Goal: Obtain resource: Download file/media

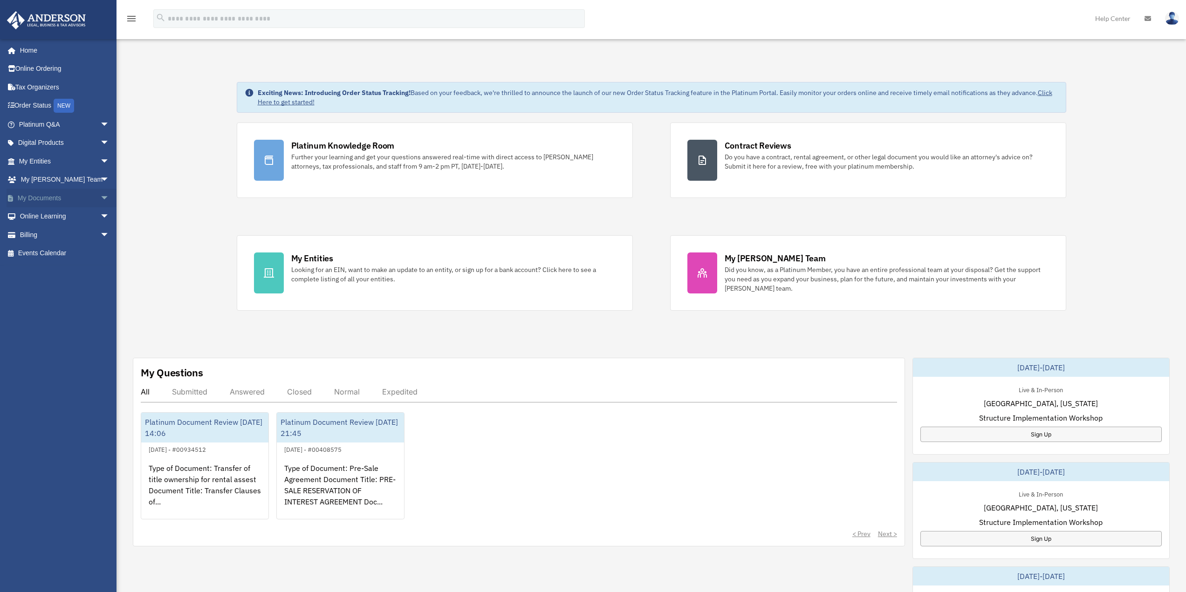
click at [100, 203] on span "arrow_drop_down" at bounding box center [109, 198] width 19 height 19
click at [42, 219] on link "Box" at bounding box center [68, 216] width 110 height 19
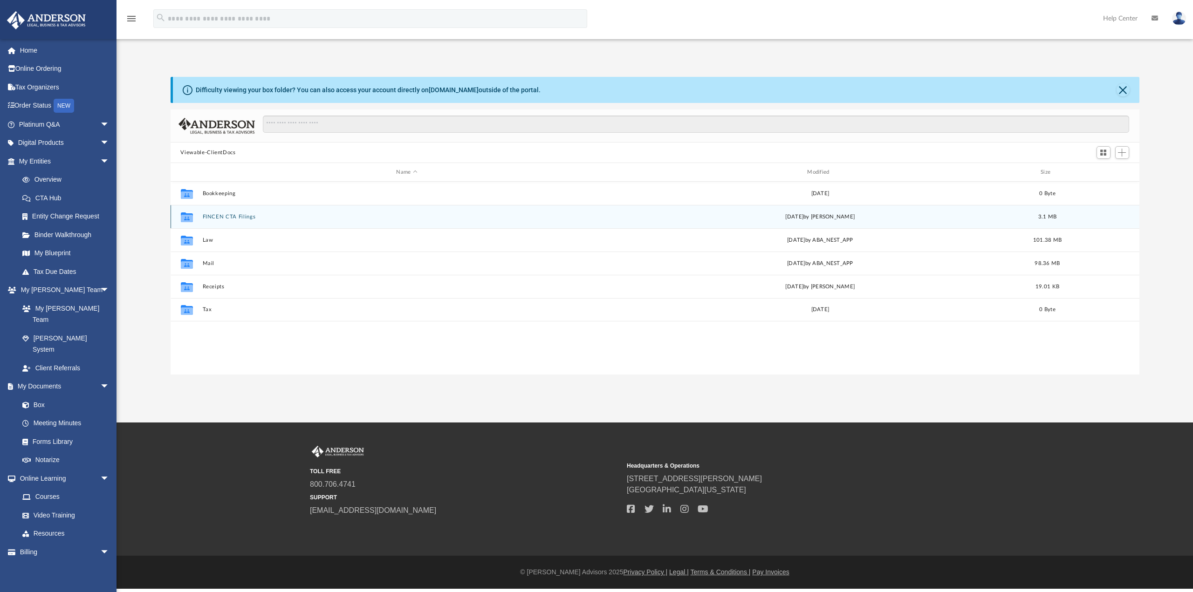
scroll to position [205, 962]
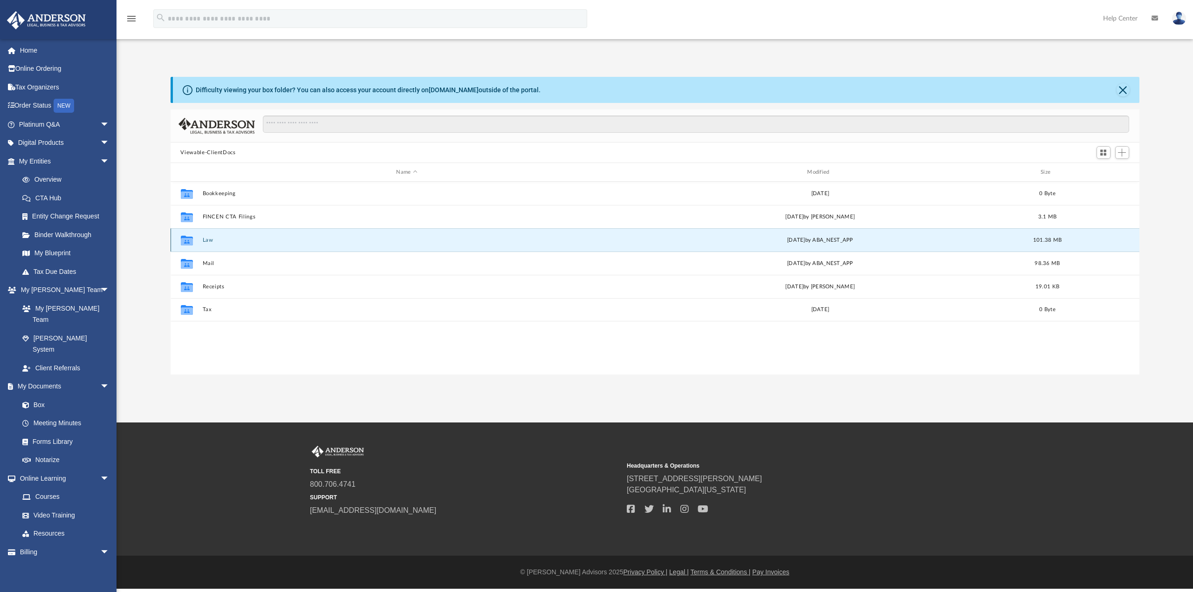
click at [206, 243] on button "Law" at bounding box center [406, 240] width 409 height 6
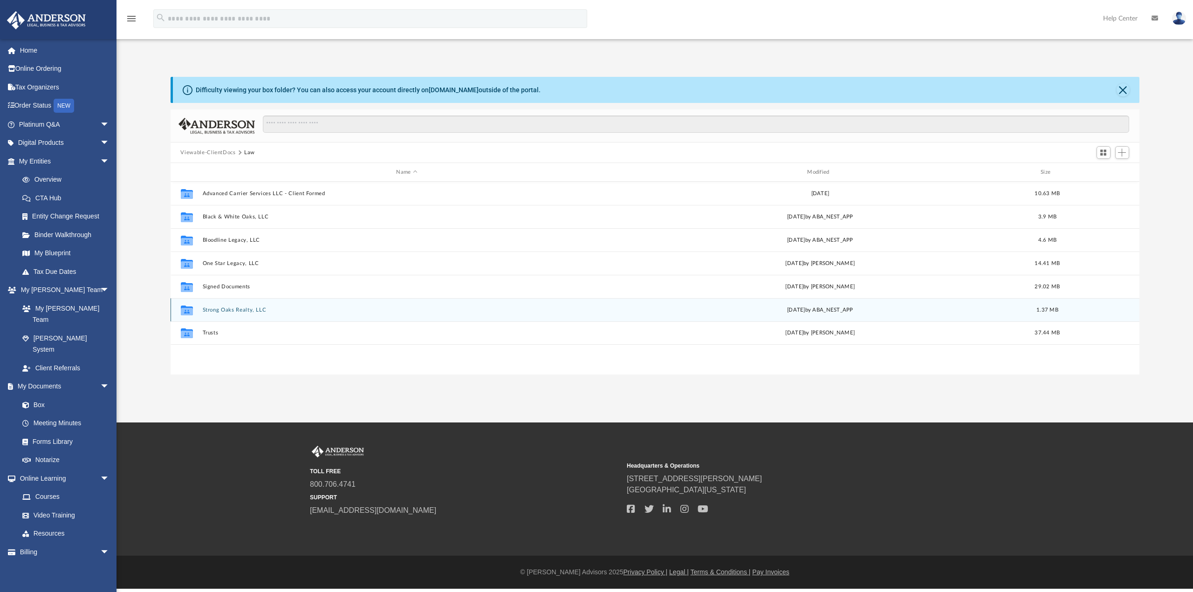
click at [228, 310] on button "Strong Oaks Realty, LLC" at bounding box center [406, 310] width 409 height 6
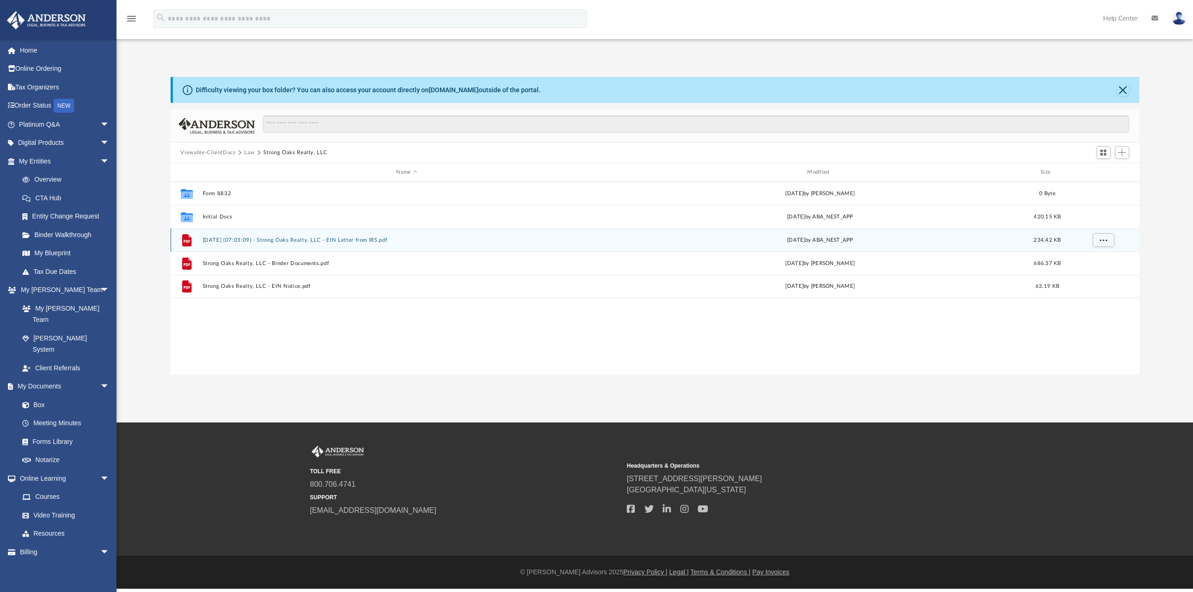
click at [241, 237] on button "2025.08.12 (07:03:09) - Strong Oaks Realty, LLC - EIN Letter from IRS.pdf" at bounding box center [406, 240] width 409 height 6
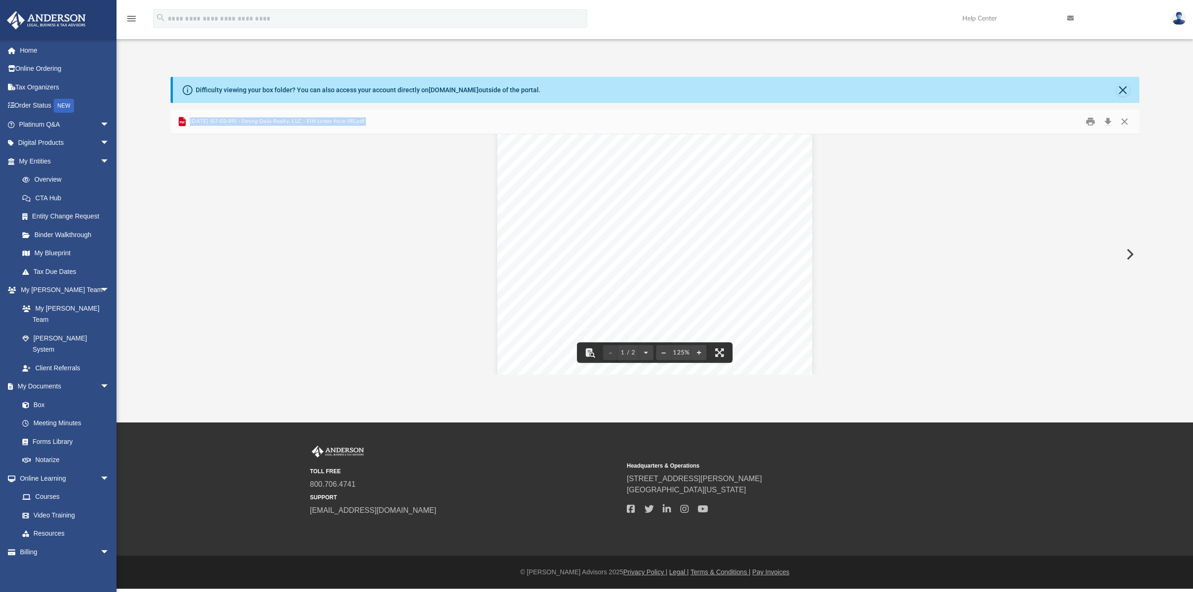
scroll to position [0, 0]
click at [1126, 123] on button "Close" at bounding box center [1124, 122] width 17 height 14
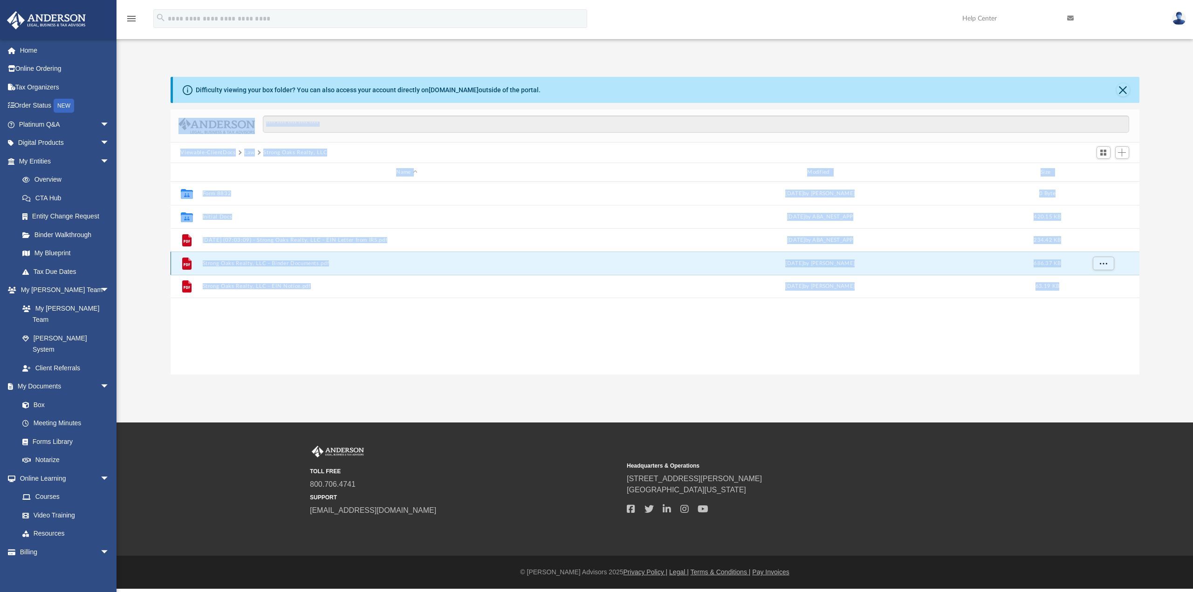
click at [241, 260] on button "Strong Oaks Realty, LLC - Binder Documents.pdf" at bounding box center [406, 263] width 409 height 6
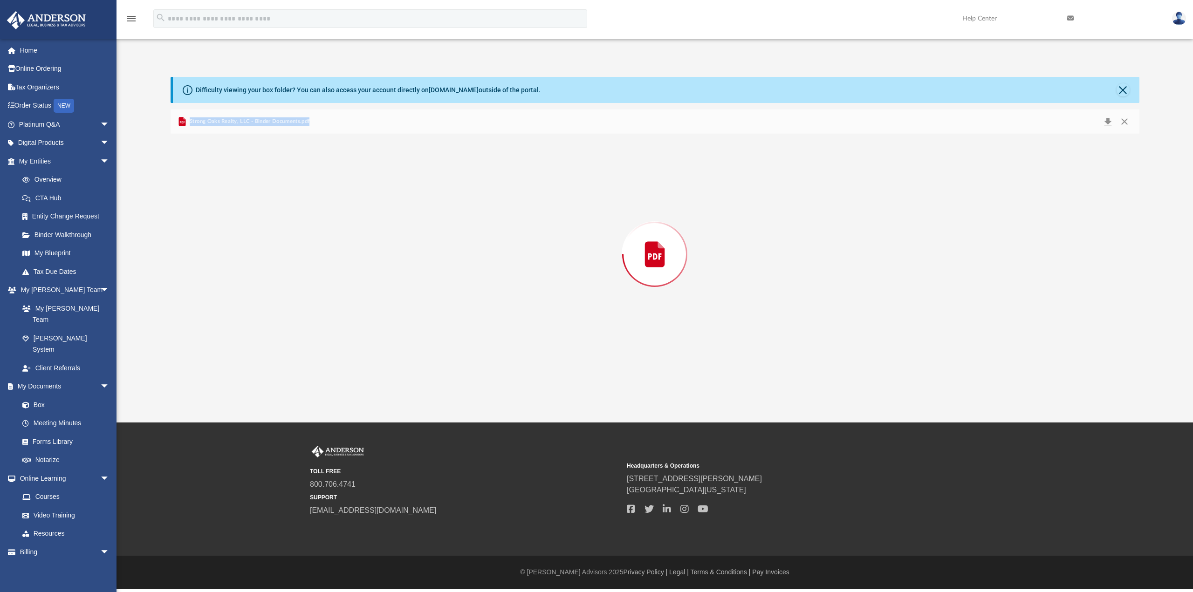
scroll to position [50321, 0]
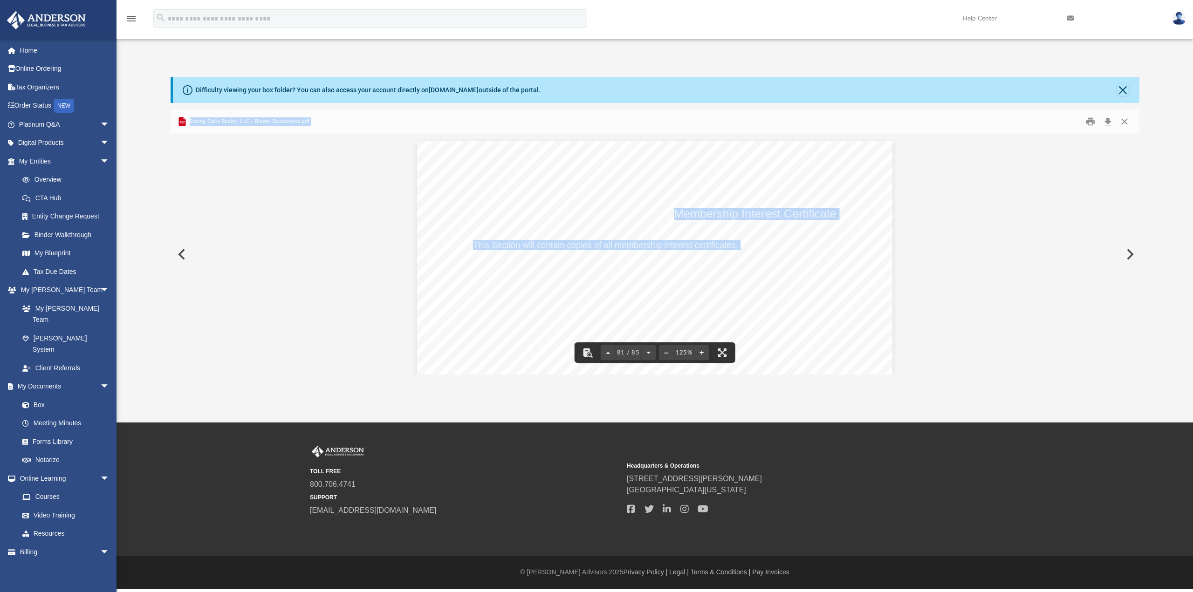
click at [861, 262] on div "Membership Interest Certificate This Section will contain copies of all members…" at bounding box center [654, 448] width 475 height 615
click at [776, 319] on div "Membership Interest Certificate This Section will contain copies of all members…" at bounding box center [654, 448] width 475 height 615
click at [706, 249] on span "This Section will contain copies of all membership interest certificates." at bounding box center [605, 244] width 265 height 9
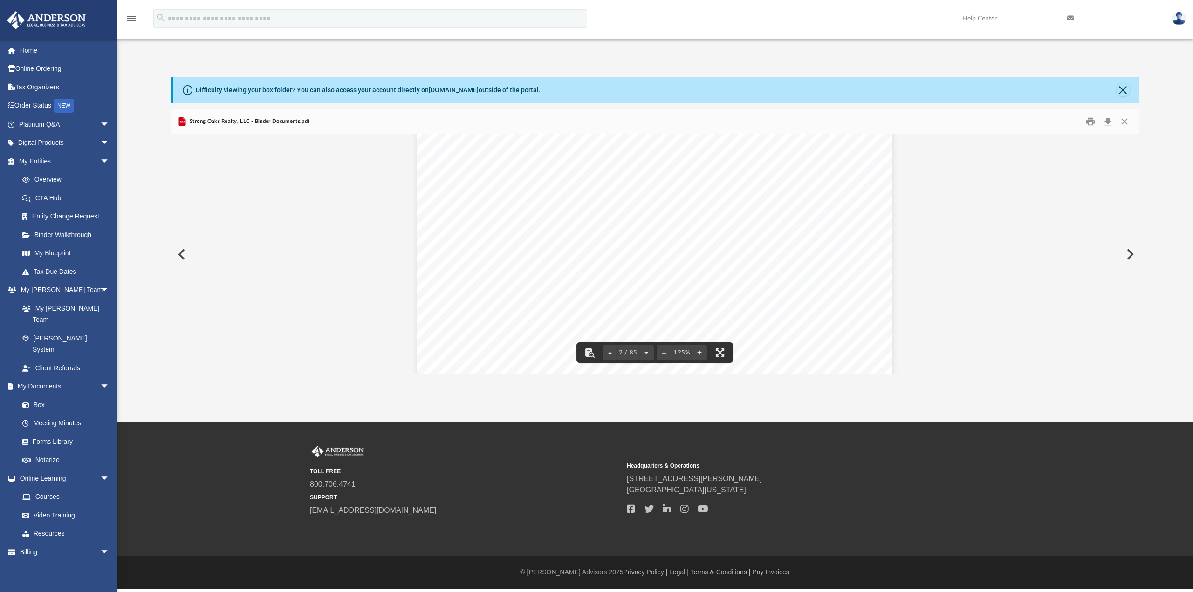
scroll to position [978, 0]
click at [644, 351] on button "File preview" at bounding box center [646, 352] width 15 height 21
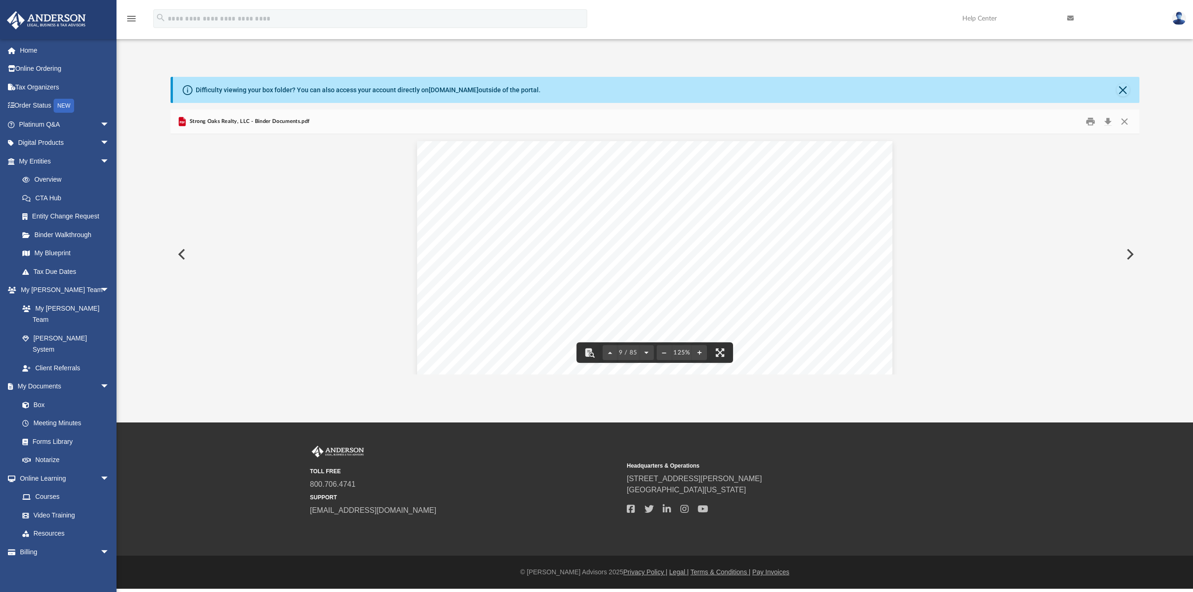
click at [644, 351] on button "File preview" at bounding box center [646, 352] width 15 height 21
click at [644, 351] on button "File preview" at bounding box center [648, 352] width 15 height 21
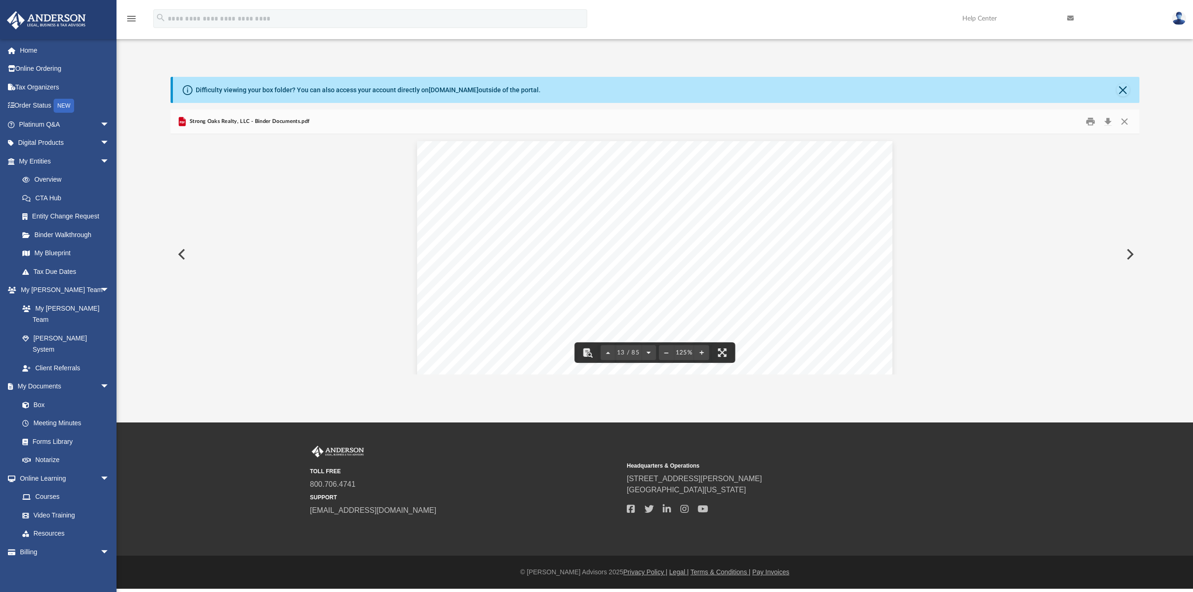
click at [644, 351] on button "File preview" at bounding box center [648, 352] width 15 height 21
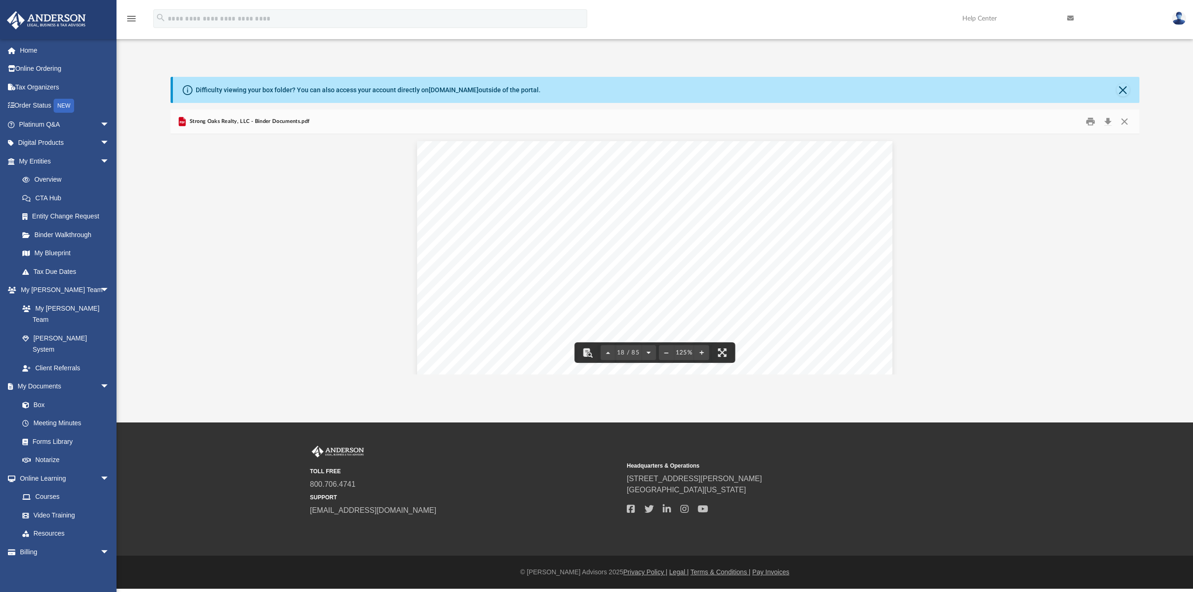
click at [644, 351] on button "File preview" at bounding box center [648, 352] width 15 height 21
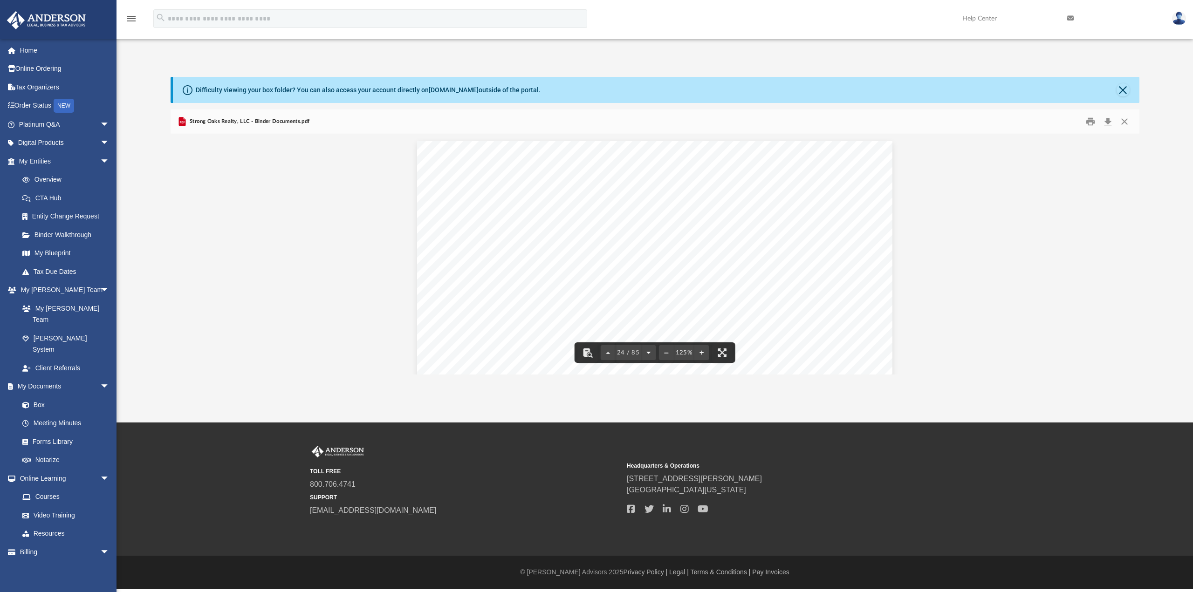
click at [644, 351] on button "File preview" at bounding box center [648, 352] width 15 height 21
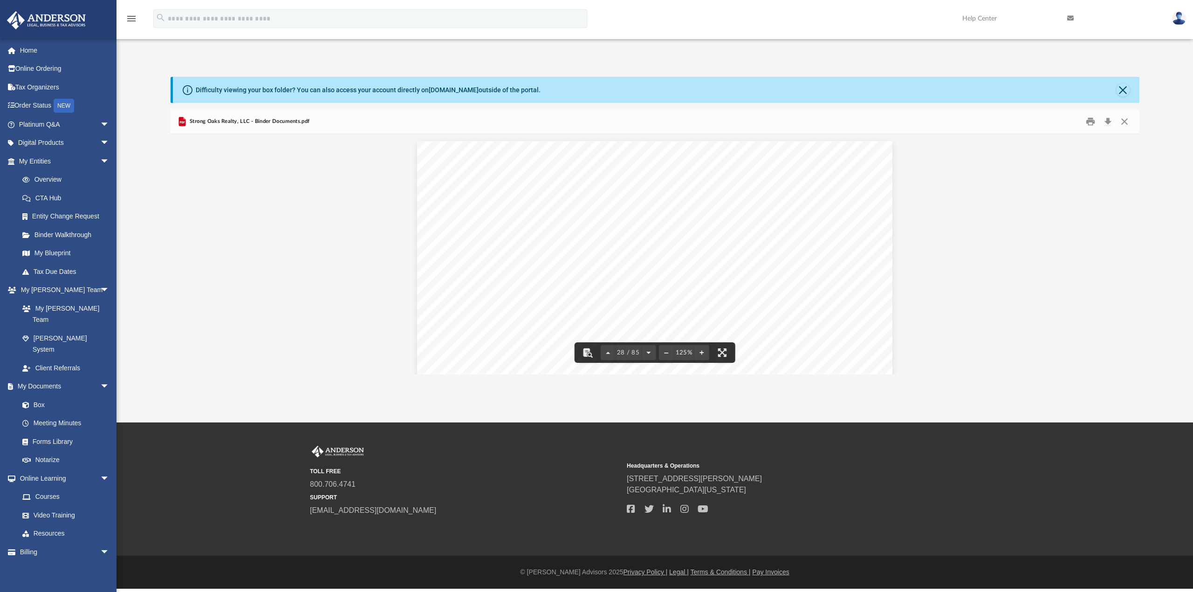
click at [644, 351] on button "File preview" at bounding box center [648, 352] width 15 height 21
drag, startPoint x: 644, startPoint y: 351, endPoint x: 790, endPoint y: 328, distance: 147.5
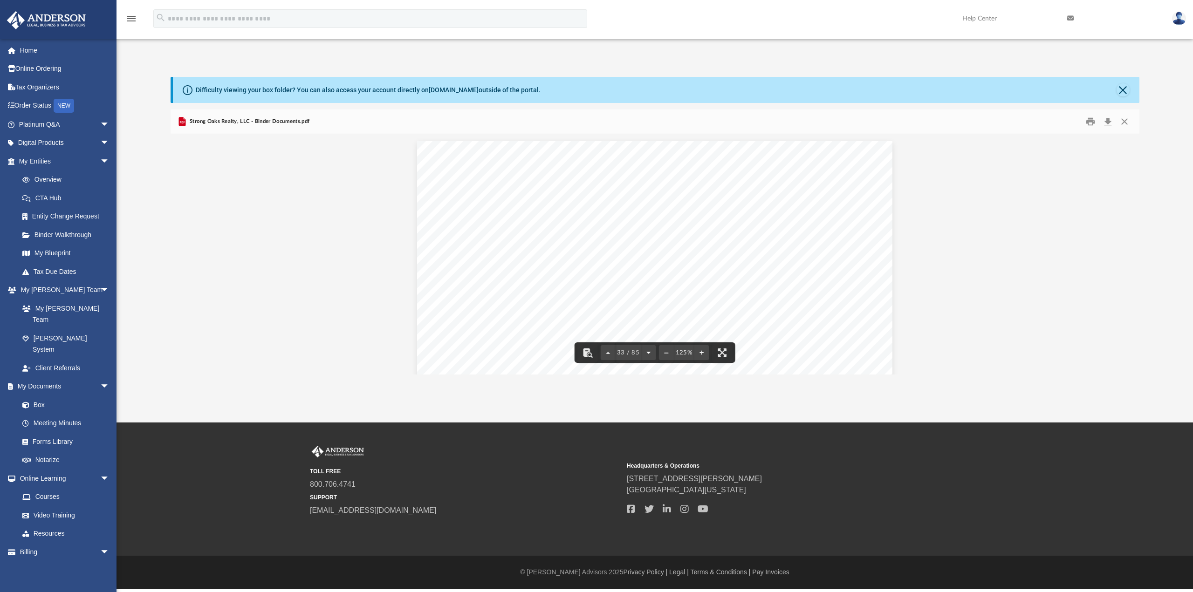
click at [644, 351] on button "File preview" at bounding box center [648, 352] width 15 height 21
click at [1126, 92] on button "Close" at bounding box center [1122, 89] width 13 height 13
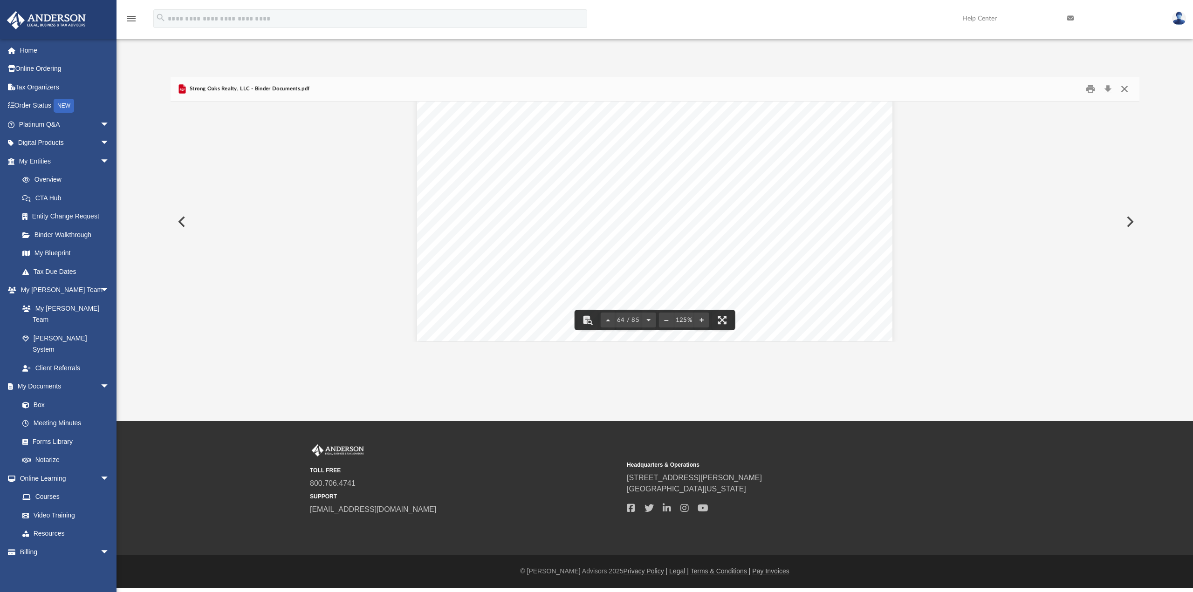
click at [1123, 93] on button "Close" at bounding box center [1124, 89] width 17 height 14
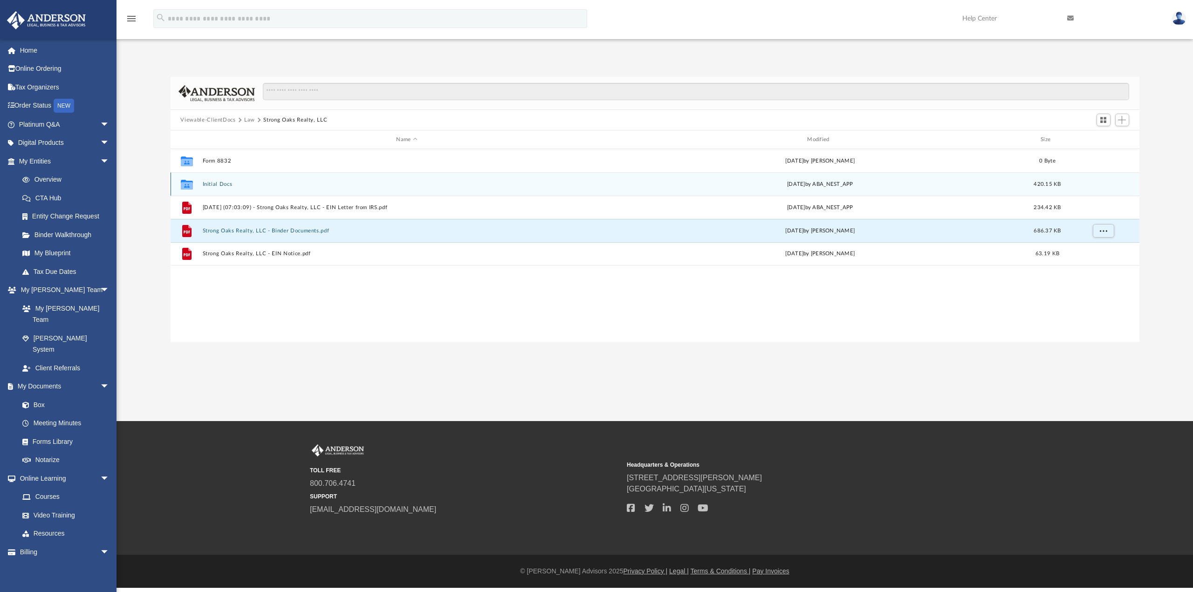
click at [181, 185] on icon "grid" at bounding box center [186, 185] width 12 height 7
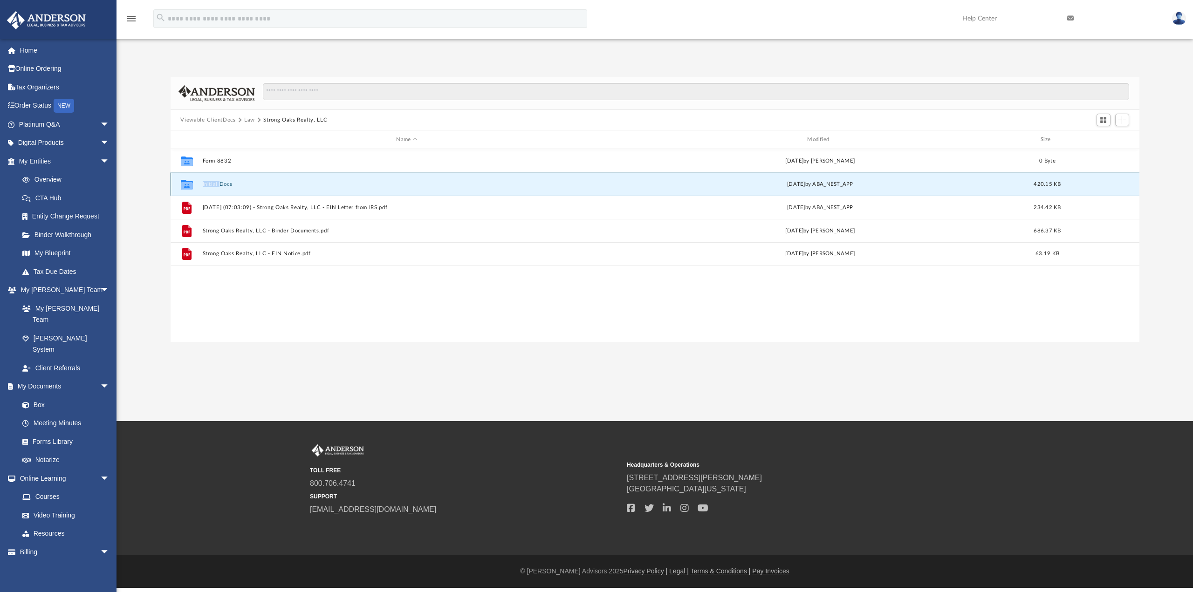
click at [181, 185] on icon "grid" at bounding box center [186, 185] width 12 height 7
click at [188, 184] on icon "grid" at bounding box center [186, 184] width 12 height 10
click at [202, 185] on button "Initial Docs" at bounding box center [406, 184] width 409 height 6
click at [216, 185] on button "Initial Docs" at bounding box center [406, 184] width 409 height 6
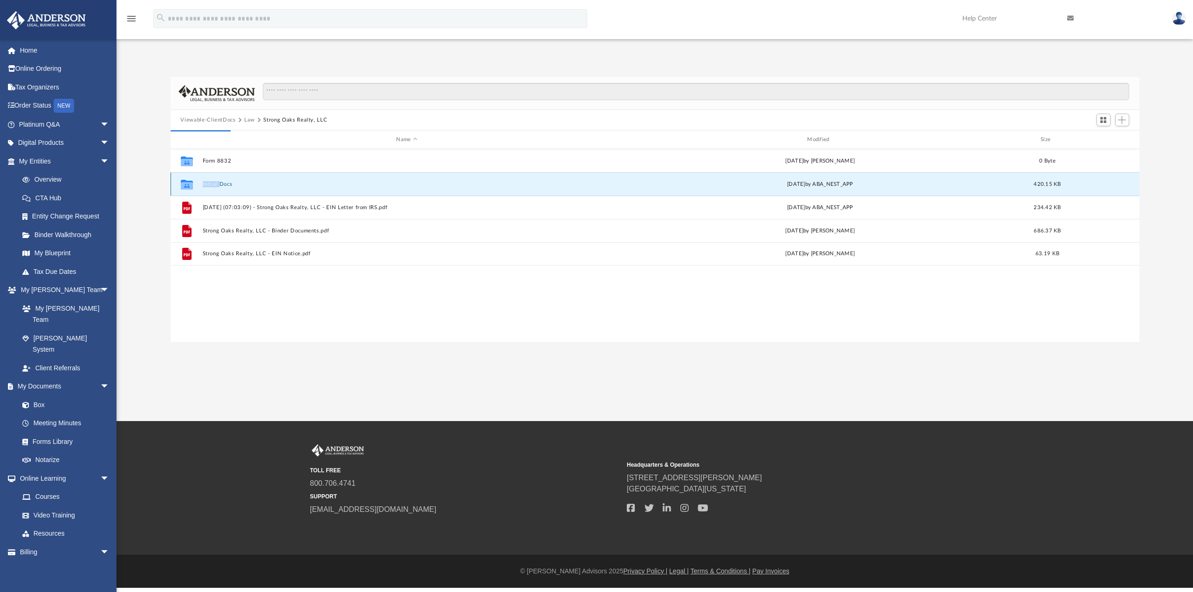
click at [216, 185] on button "Initial Docs" at bounding box center [406, 184] width 409 height 6
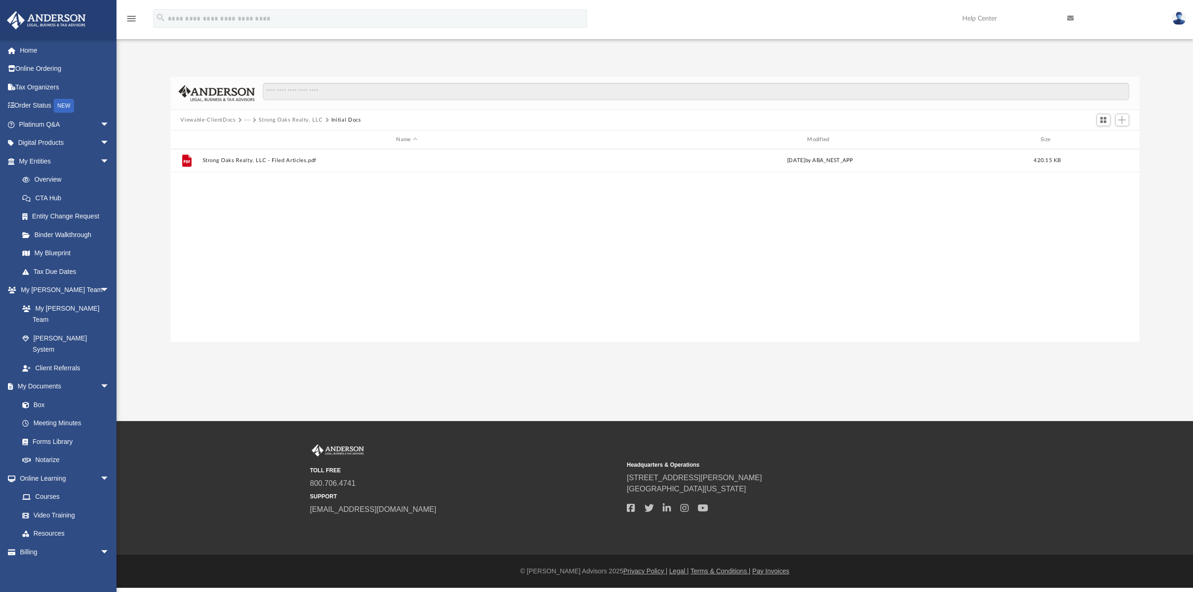
click at [288, 120] on button "Strong Oaks Realty, LLC" at bounding box center [291, 120] width 64 height 8
click at [289, 120] on button "Strong Oaks Realty, LLC" at bounding box center [291, 120] width 64 height 8
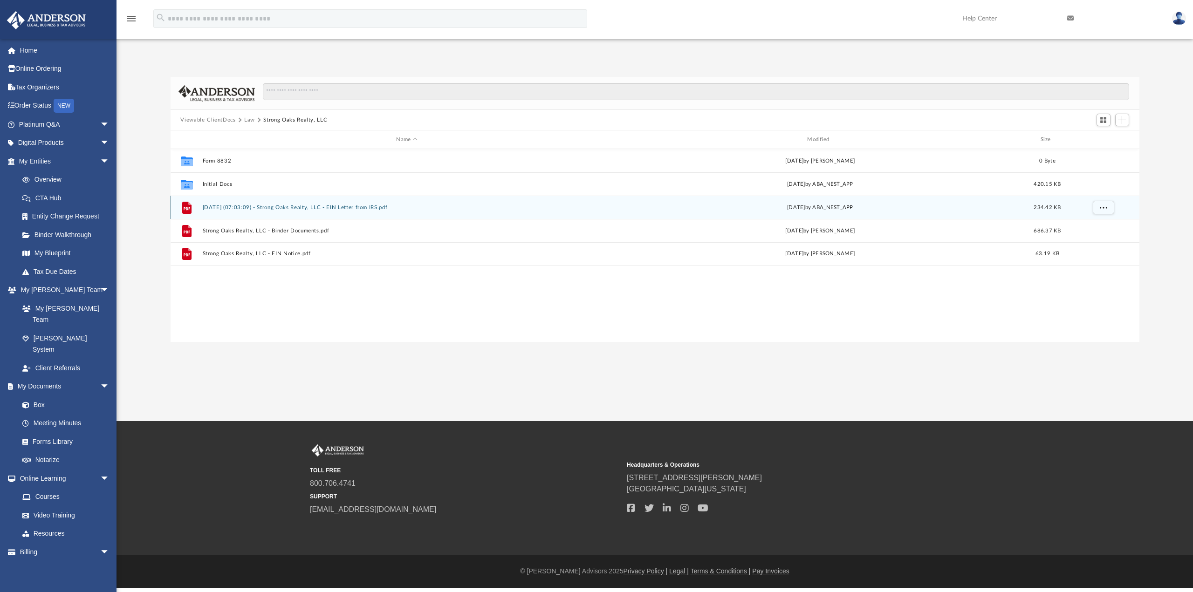
click at [259, 209] on button "2025.08.12 (07:03:09) - Strong Oaks Realty, LLC - EIN Letter from IRS.pdf" at bounding box center [406, 208] width 409 height 6
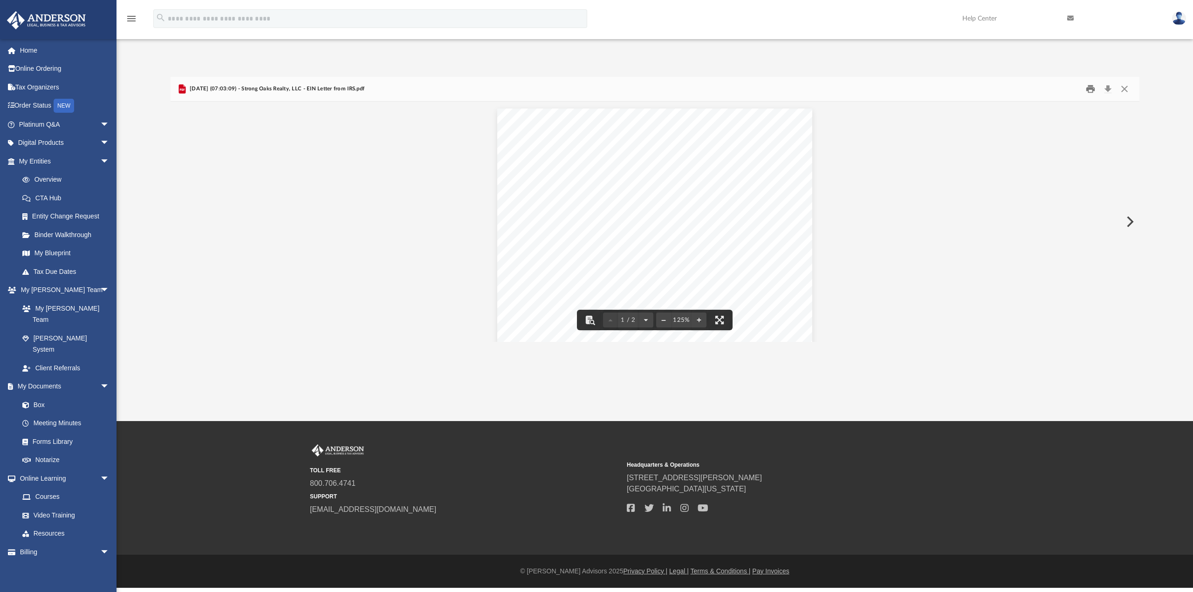
click at [1088, 90] on button "Print" at bounding box center [1090, 89] width 19 height 14
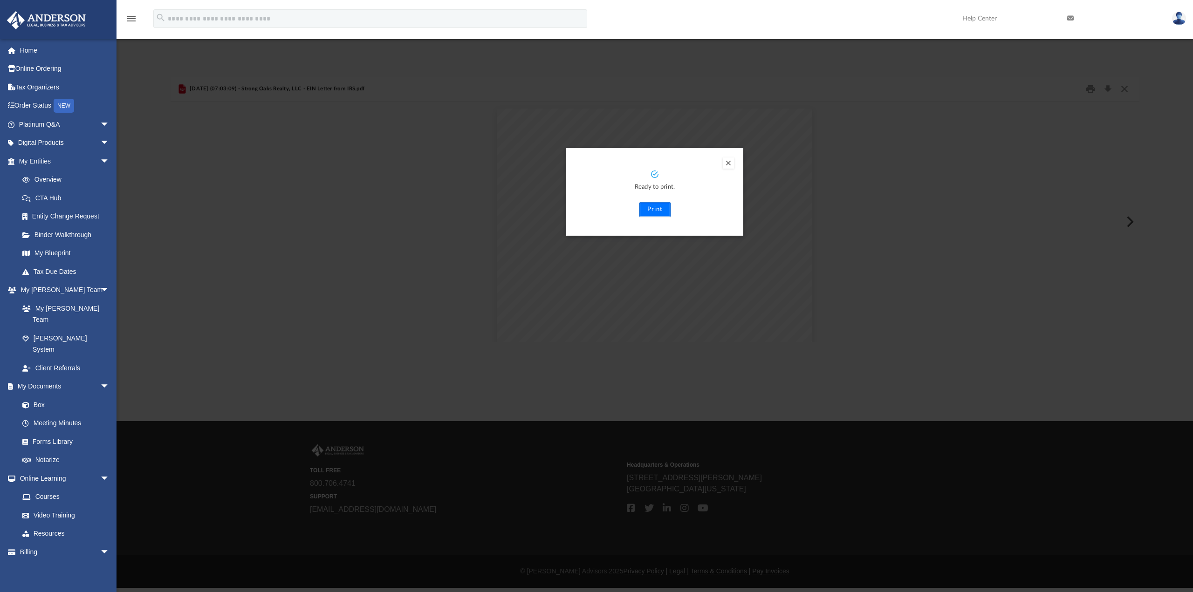
click at [652, 208] on button "Print" at bounding box center [654, 209] width 31 height 15
